Goal: Check status: Check status

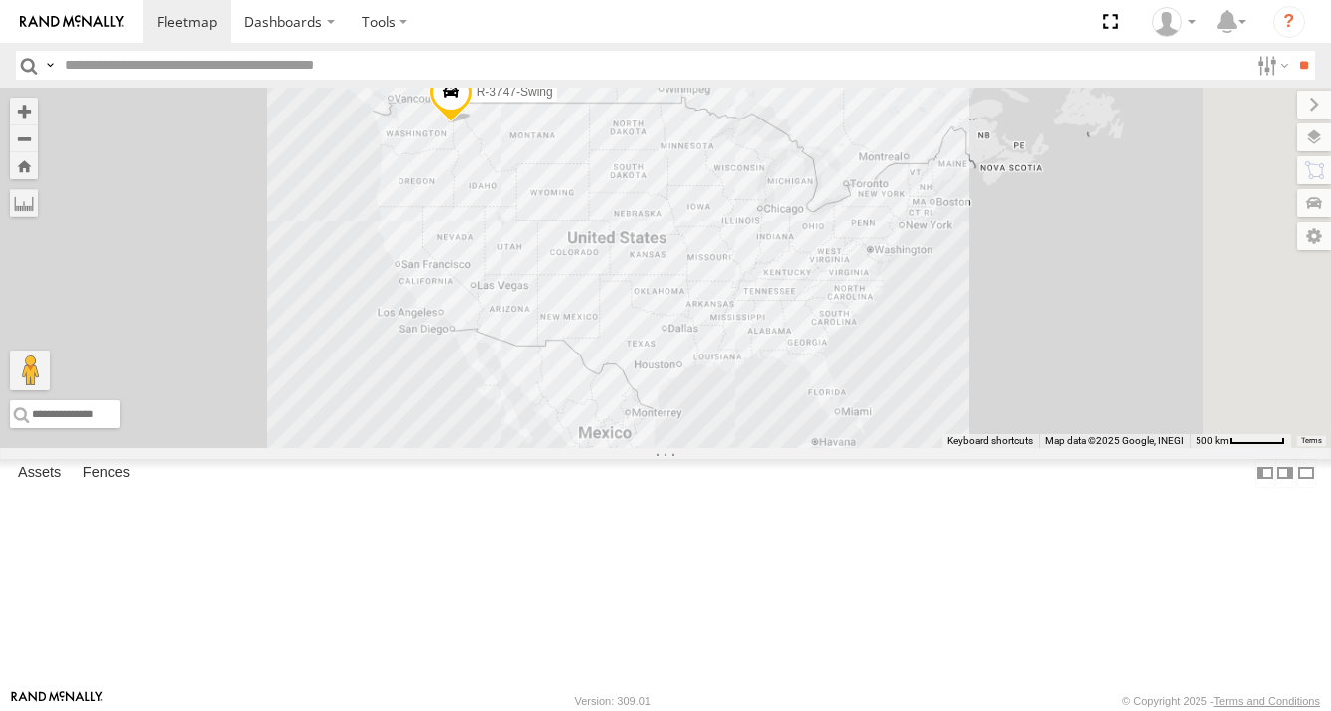
click at [341, 78] on input "text" at bounding box center [652, 65] width 1191 height 29
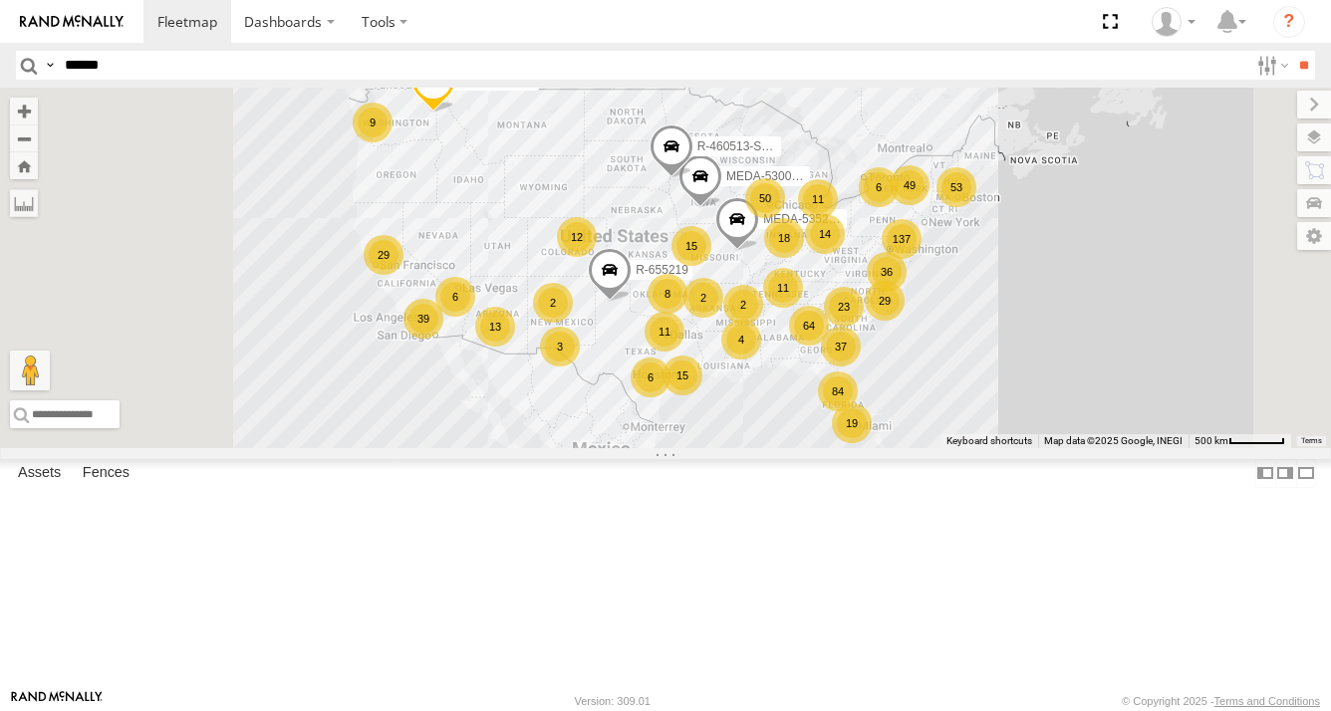
type input "******"
click at [1292, 51] on input "**" at bounding box center [1303, 65] width 23 height 29
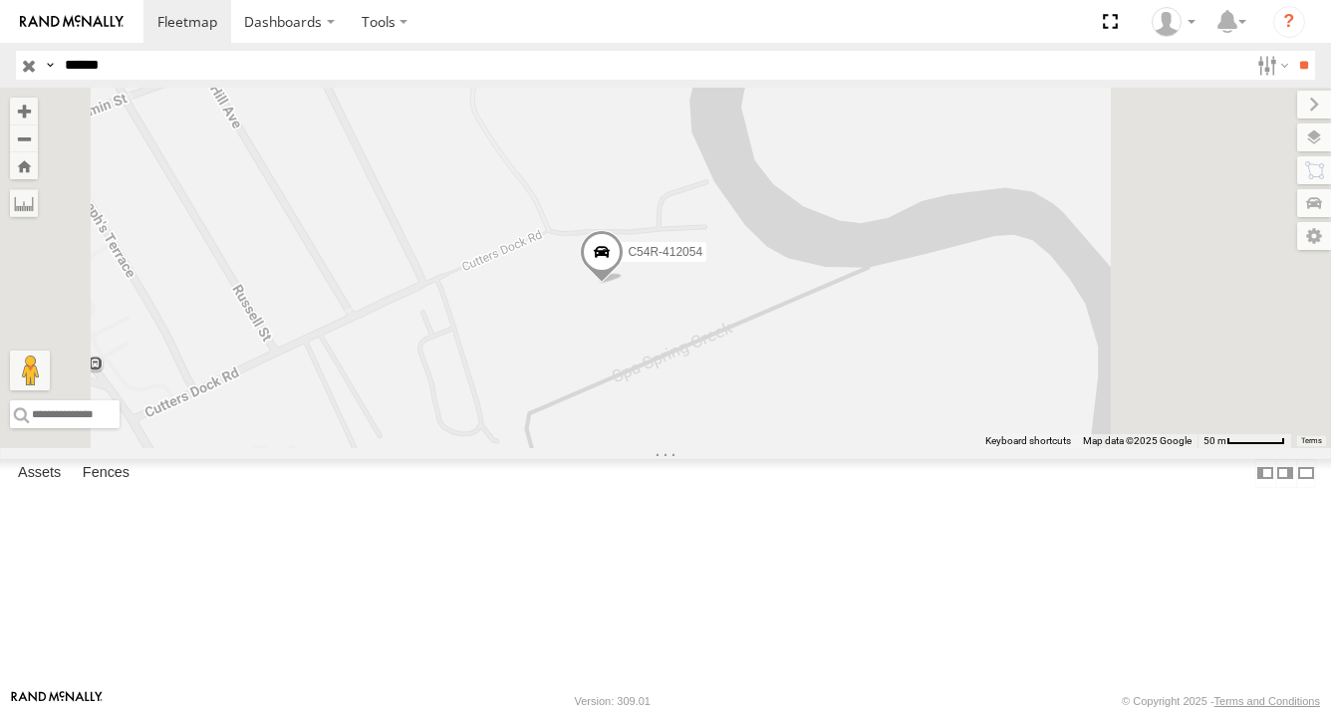
drag, startPoint x: 839, startPoint y: 463, endPoint x: 854, endPoint y: 401, distance: 63.5
click at [854, 401] on div "C54R-412054" at bounding box center [665, 268] width 1331 height 361
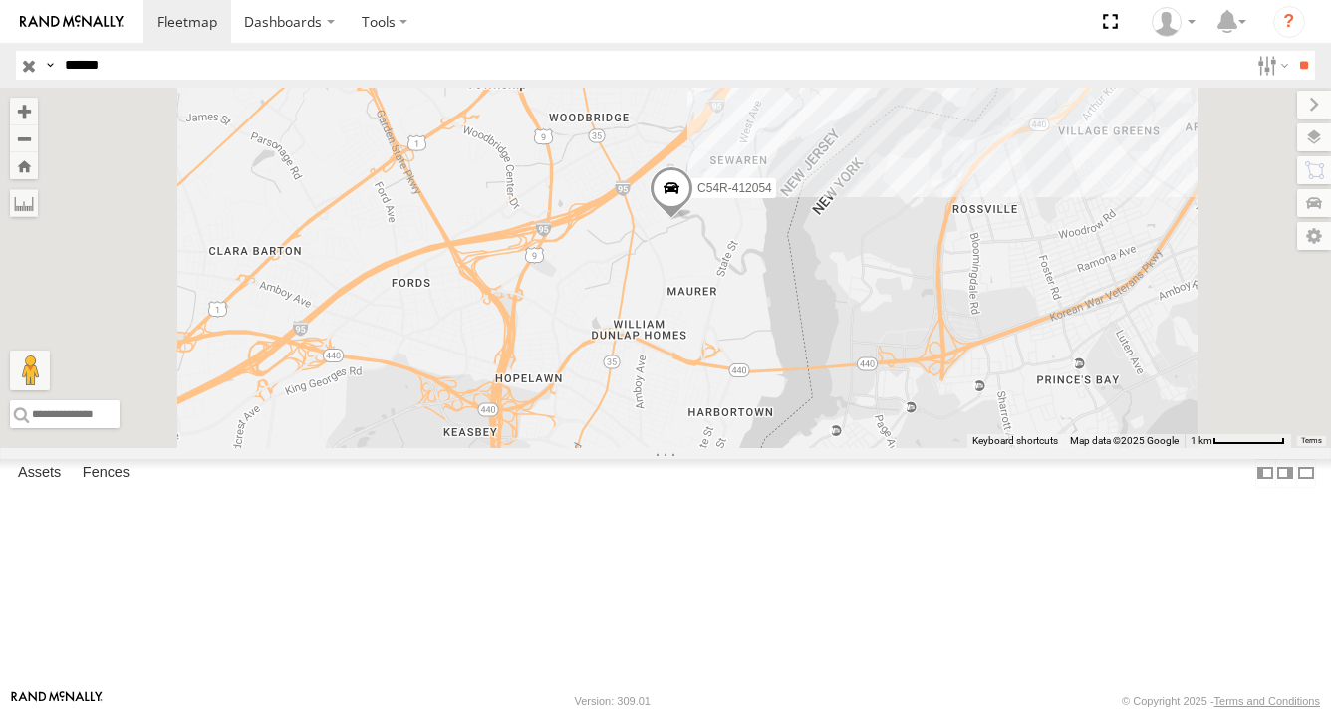
drag, startPoint x: 1080, startPoint y: 230, endPoint x: 990, endPoint y: 264, distance: 95.8
click at [990, 264] on div "C54R-412054" at bounding box center [665, 268] width 1331 height 361
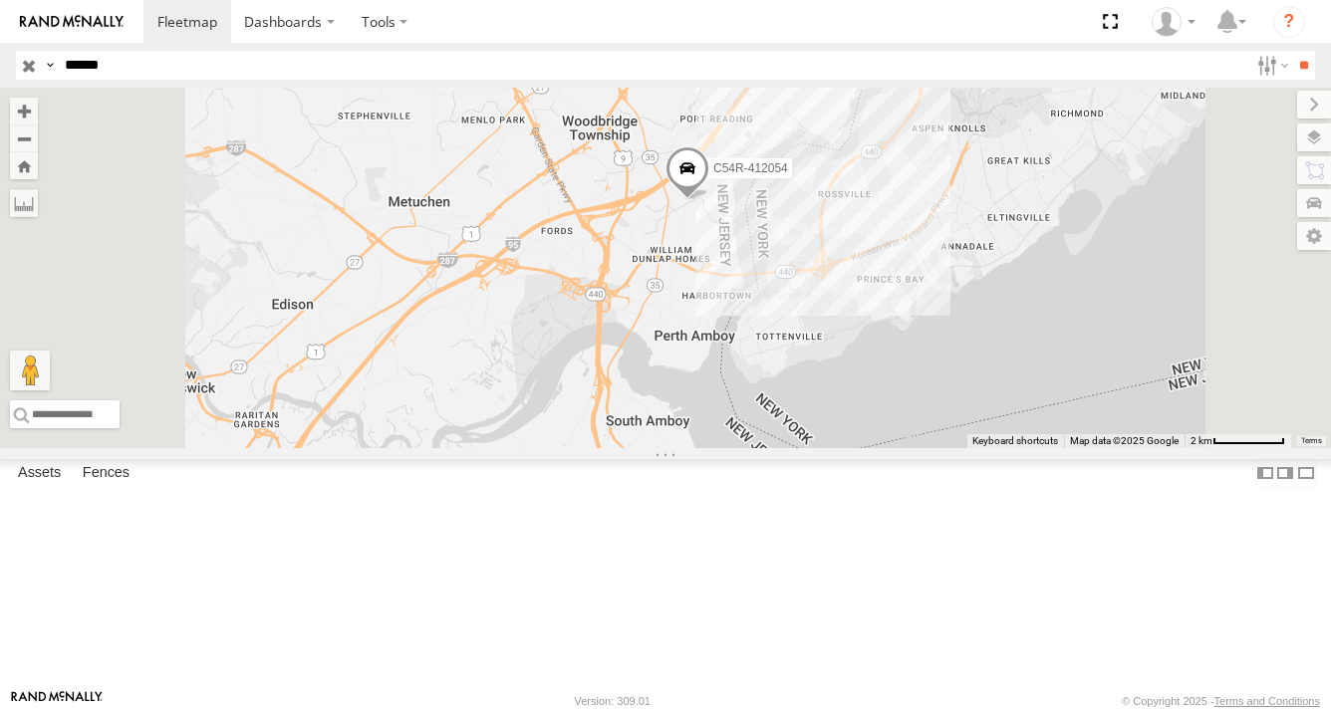
drag, startPoint x: 996, startPoint y: 309, endPoint x: 964, endPoint y: 324, distance: 35.2
click at [964, 324] on div "C54R-412054" at bounding box center [665, 268] width 1331 height 361
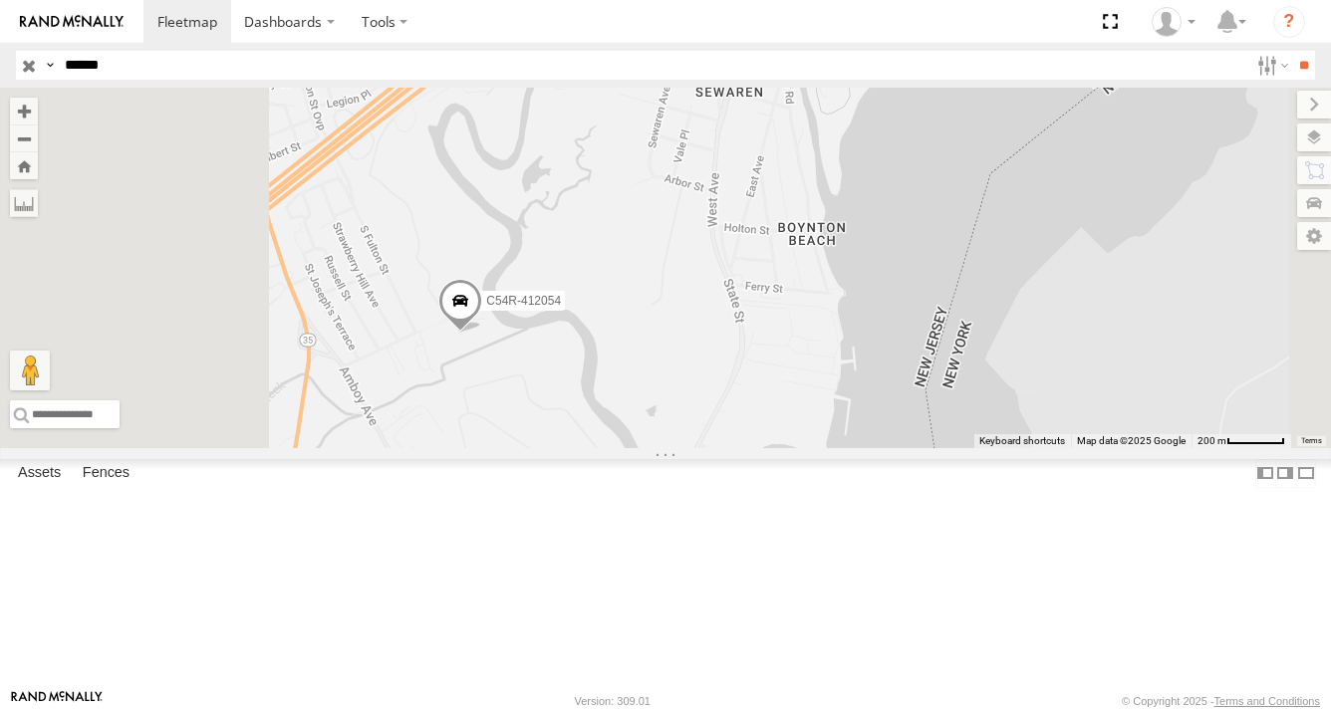
drag, startPoint x: 825, startPoint y: 423, endPoint x: 931, endPoint y: 420, distance: 106.6
click at [928, 407] on div "C54R-412054" at bounding box center [665, 268] width 1331 height 361
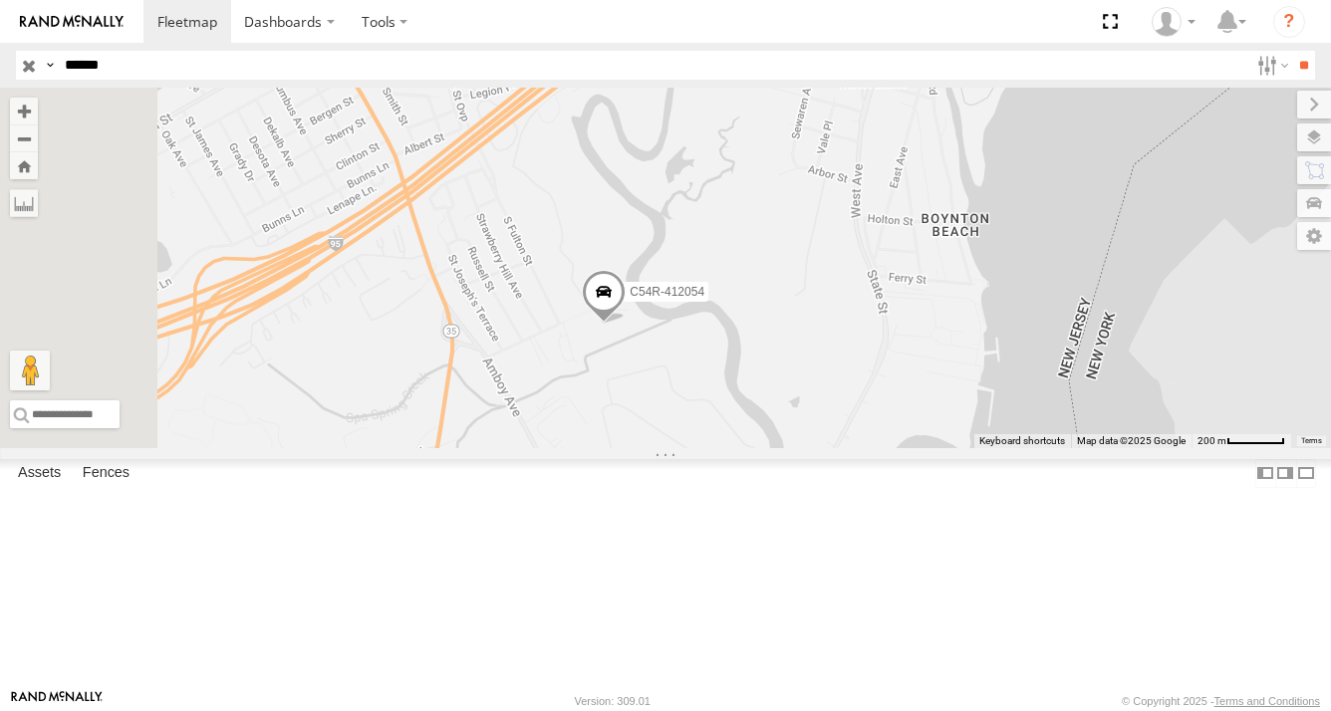
drag, startPoint x: 827, startPoint y: 449, endPoint x: 862, endPoint y: 455, distance: 35.4
click at [857, 448] on div "C54R-412054" at bounding box center [665, 268] width 1331 height 361
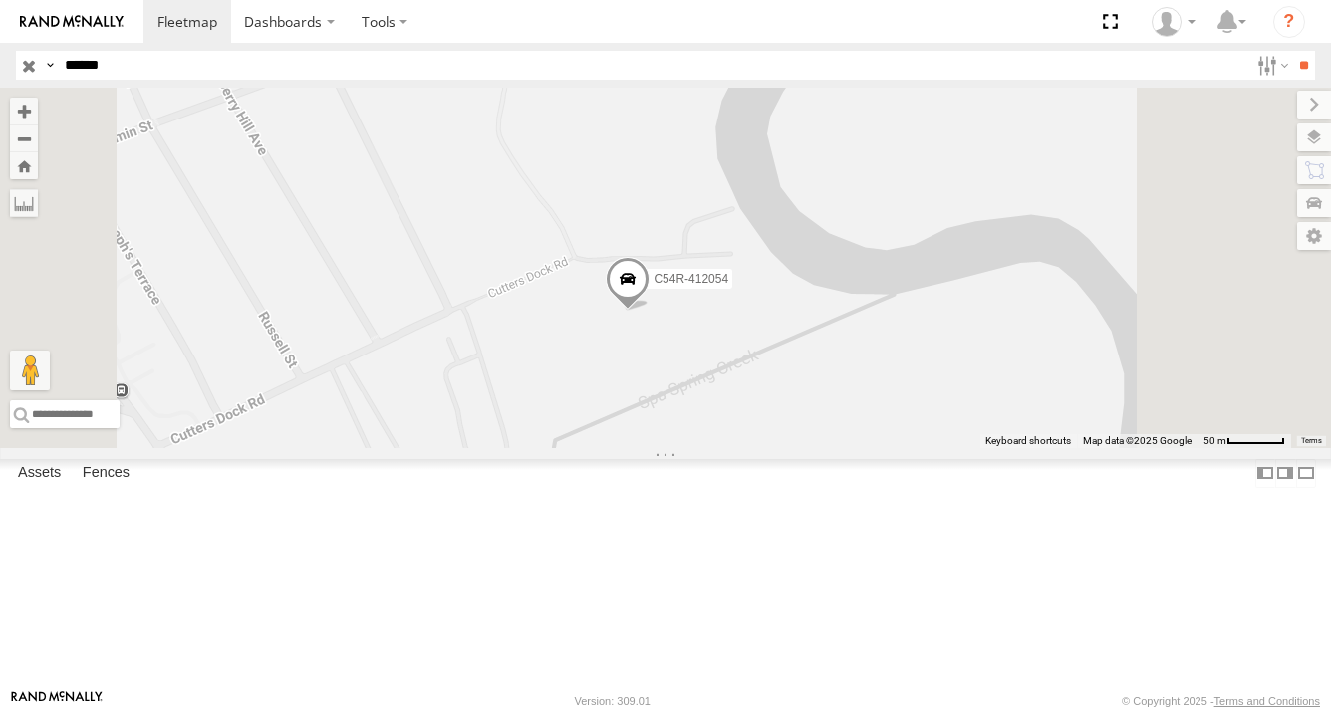
drag, startPoint x: 840, startPoint y: 438, endPoint x: 883, endPoint y: 464, distance: 50.9
click at [883, 448] on div "C54R-412054" at bounding box center [665, 268] width 1331 height 361
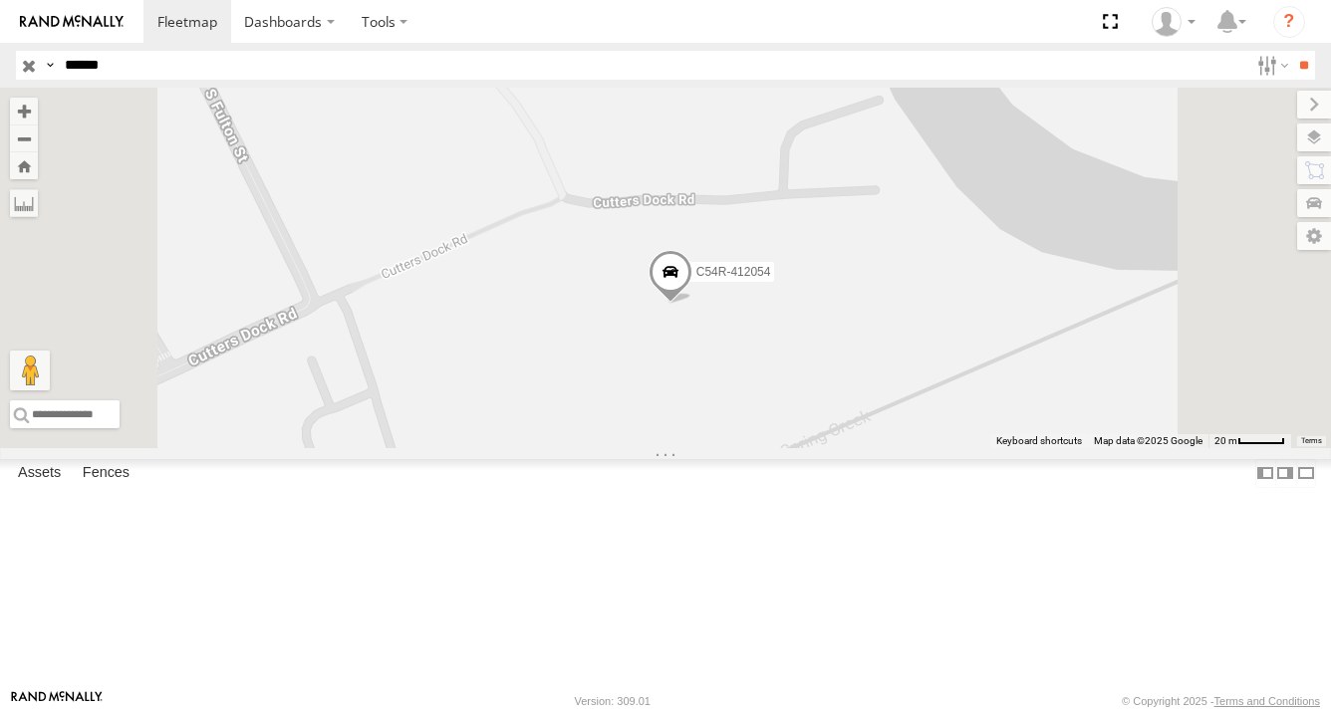
drag, startPoint x: 815, startPoint y: 427, endPoint x: 859, endPoint y: 447, distance: 48.1
click at [859, 447] on div "C54R-412054" at bounding box center [665, 268] width 1331 height 361
click at [694, 308] on span at bounding box center [672, 281] width 44 height 54
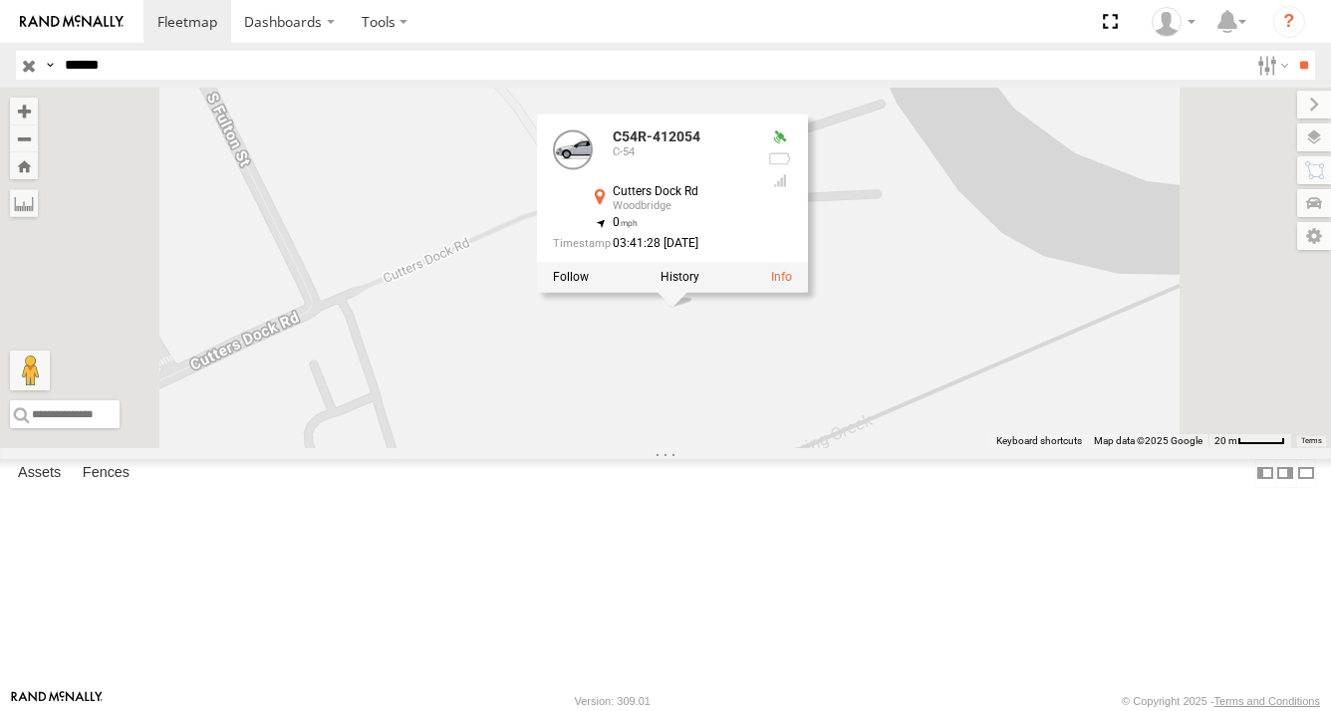
click at [858, 448] on div "C54R-412054 C54R-412054 C-54 [GEOGRAPHIC_DATA] 40.54416 , -74.27031 0 03:41:28 …" at bounding box center [665, 268] width 1331 height 361
